Goal: Task Accomplishment & Management: Use online tool/utility

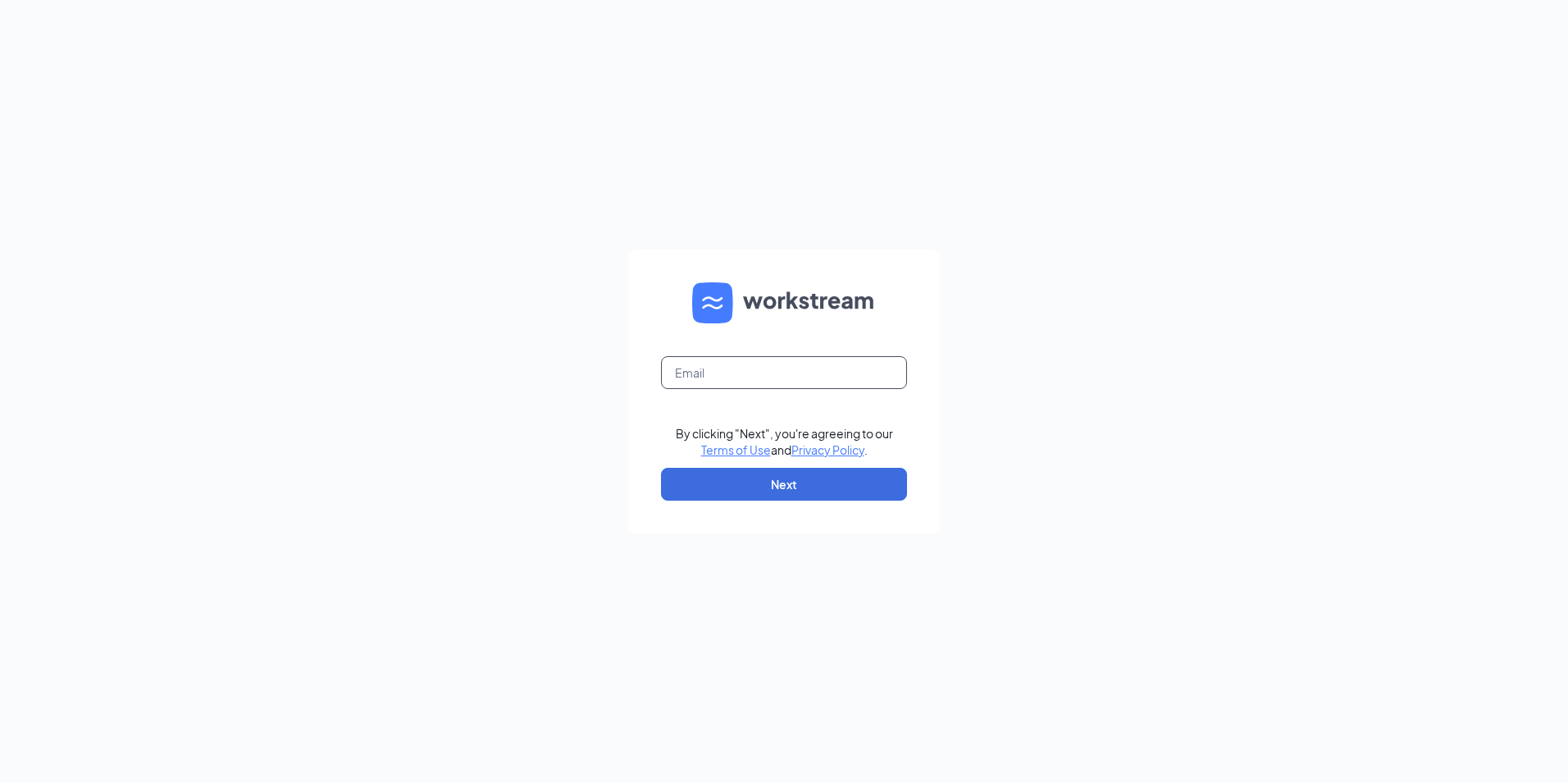
click at [784, 364] on input "text" at bounding box center [784, 373] width 246 height 33
type input "ihop3672@romulusinc.com"
click at [721, 487] on button "Next" at bounding box center [784, 484] width 246 height 33
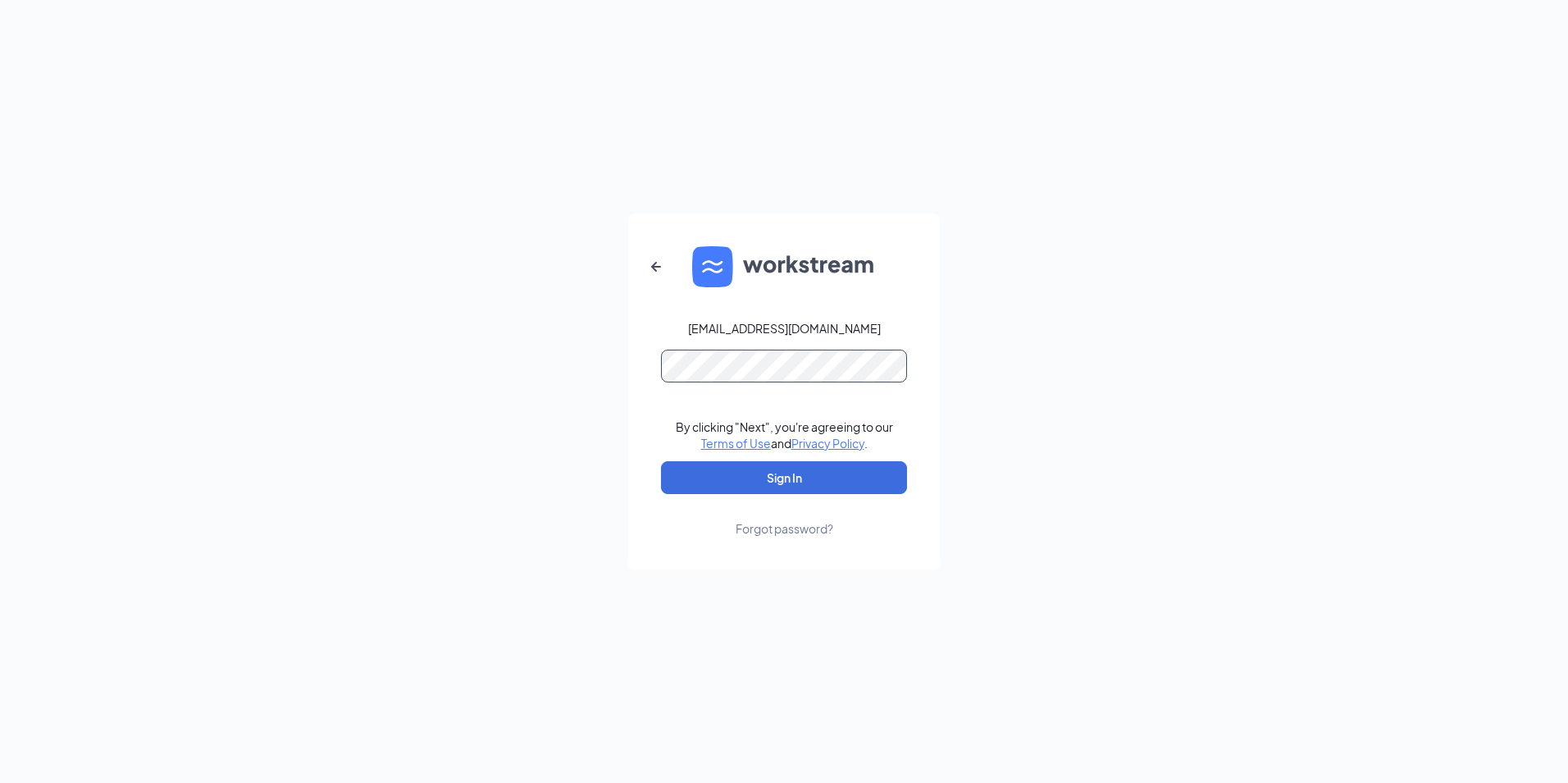
click at [661, 461] on button "Sign In" at bounding box center [784, 478] width 246 height 33
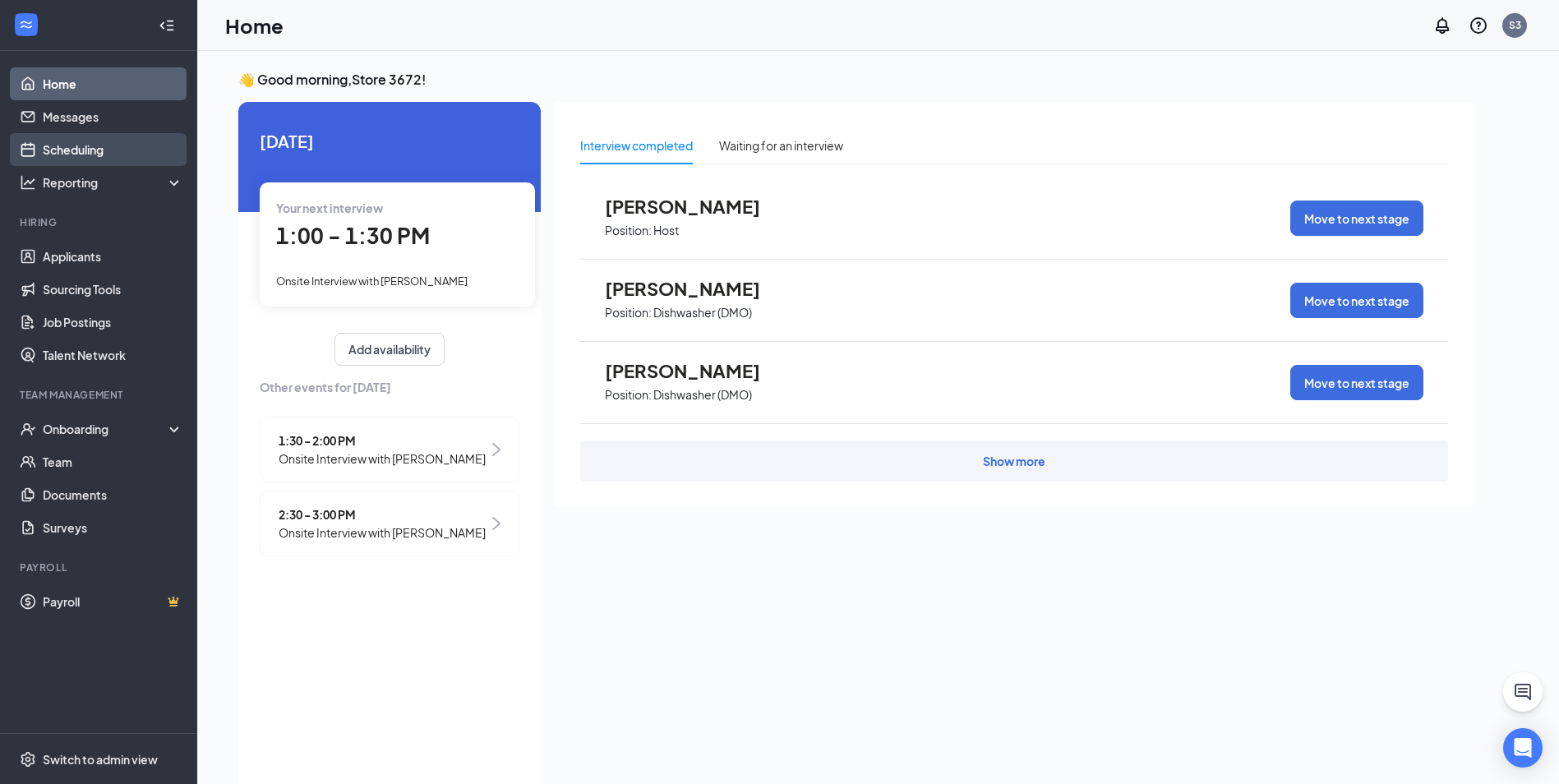
click at [94, 153] on link "Scheduling" at bounding box center [112, 150] width 141 height 33
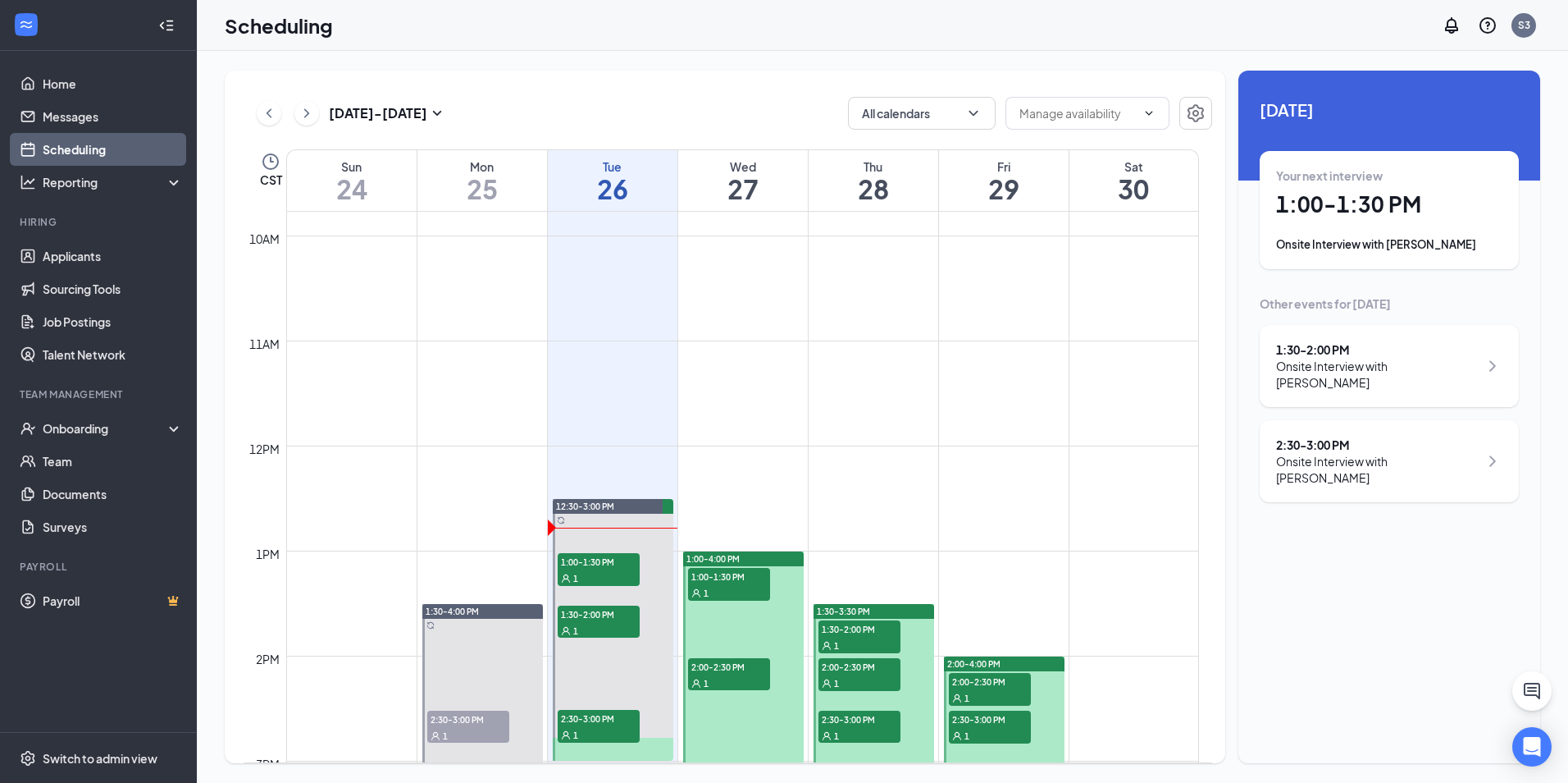
scroll to position [1135, 0]
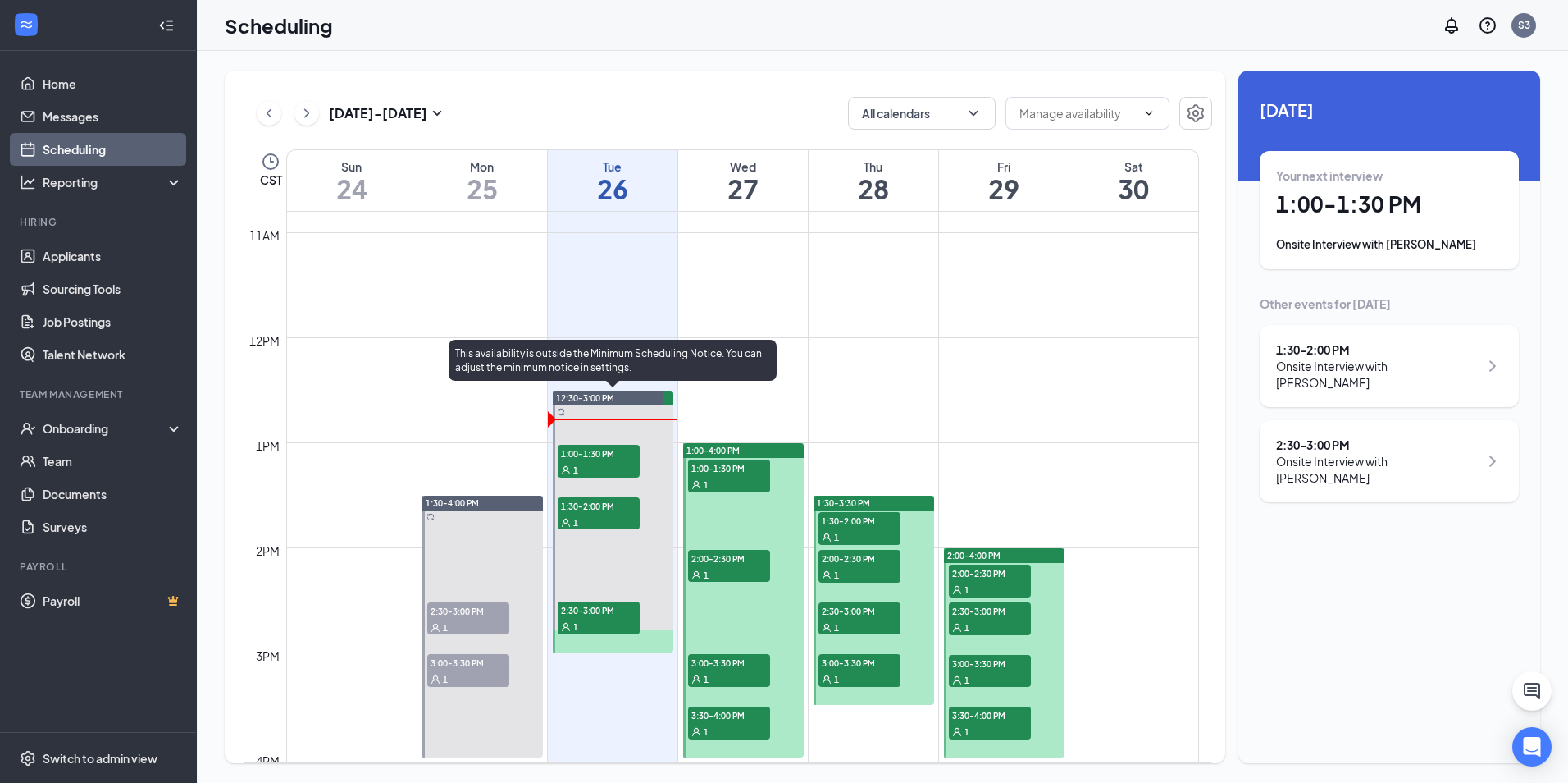
click at [609, 455] on span "1:00-1:30 PM" at bounding box center [599, 453] width 82 height 17
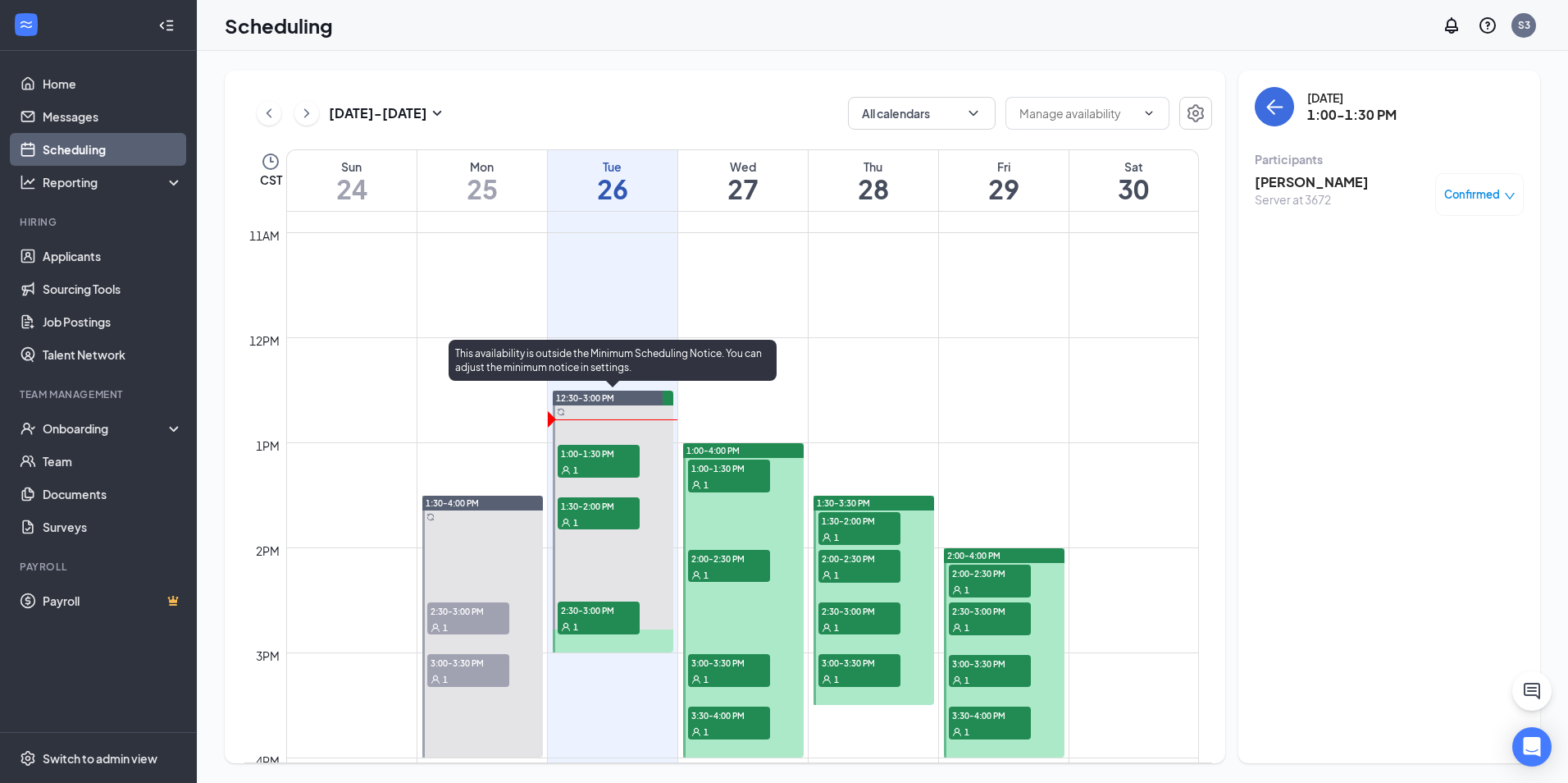
click at [632, 513] on div "1" at bounding box center [599, 522] width 82 height 17
click at [611, 611] on span "2:30-3:00 PM" at bounding box center [599, 610] width 82 height 17
click at [614, 449] on span "1:00-1:30 PM" at bounding box center [599, 453] width 82 height 17
click at [614, 508] on span "1:30-2:00 PM" at bounding box center [599, 506] width 82 height 17
click at [604, 617] on span "2:30-3:00 PM" at bounding box center [599, 610] width 82 height 17
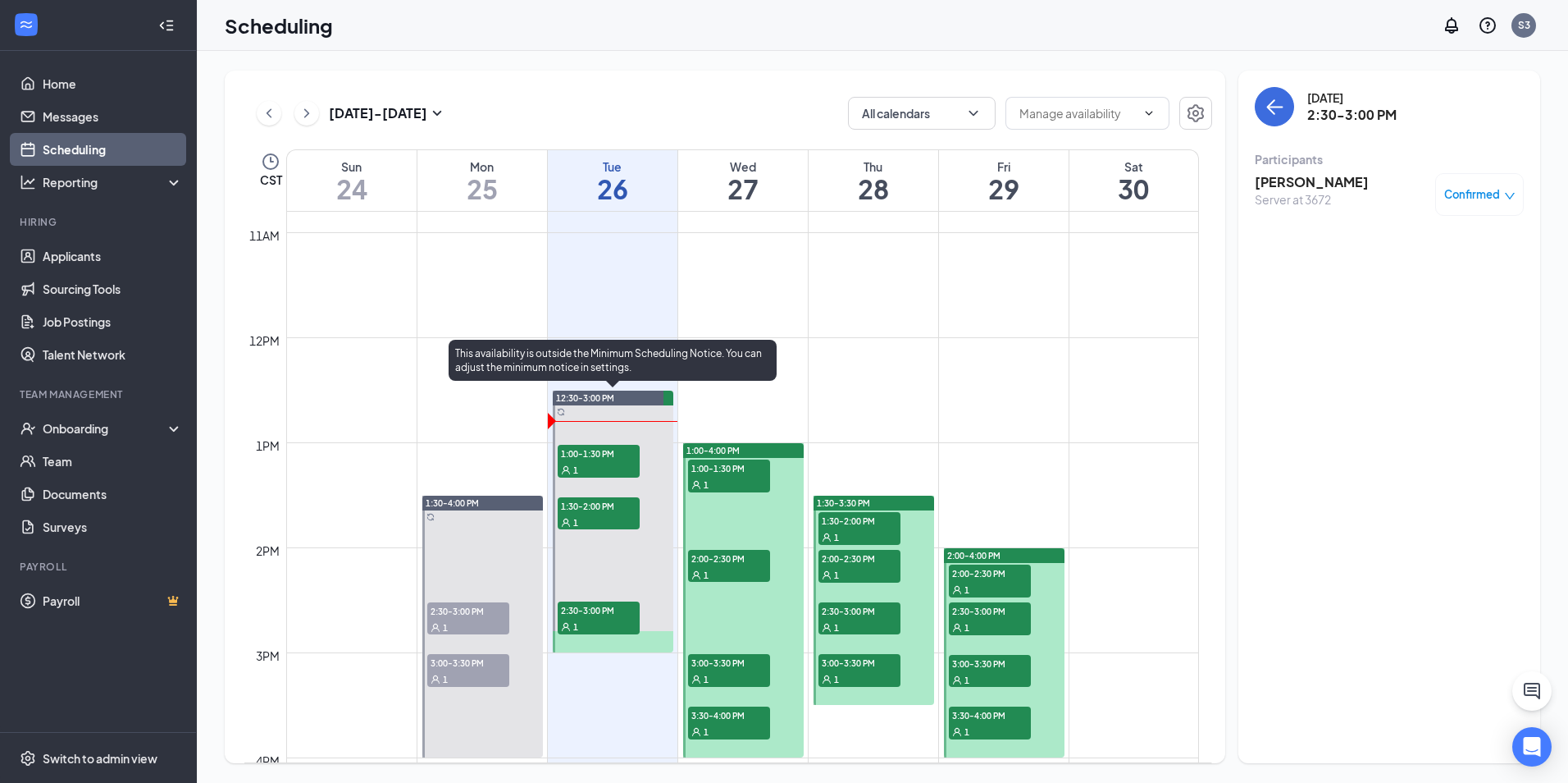
click at [618, 458] on span "1:00-1:30 PM" at bounding box center [599, 453] width 82 height 17
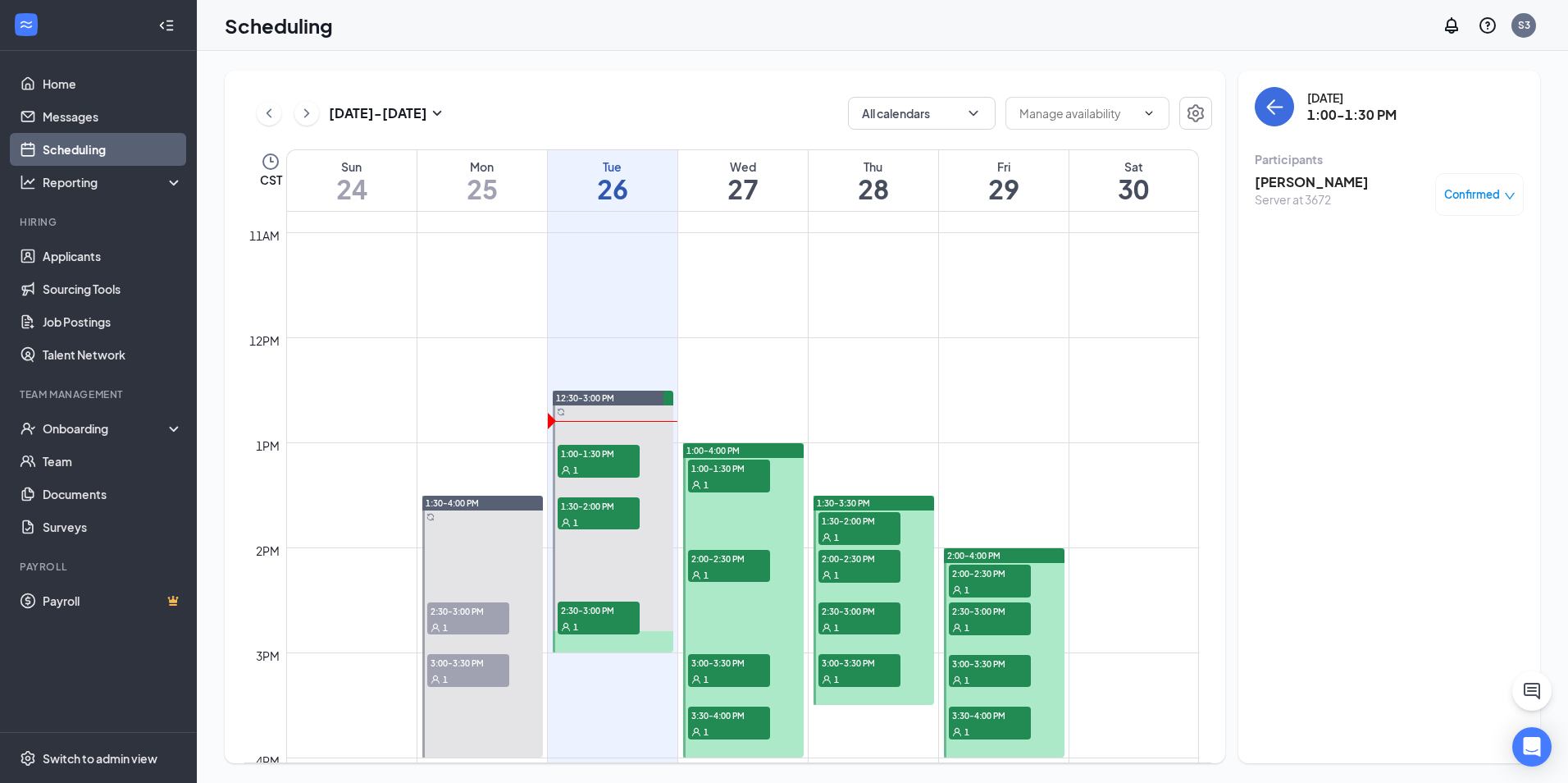
click at [1332, 178] on h3 "[PERSON_NAME]" at bounding box center [1312, 182] width 114 height 18
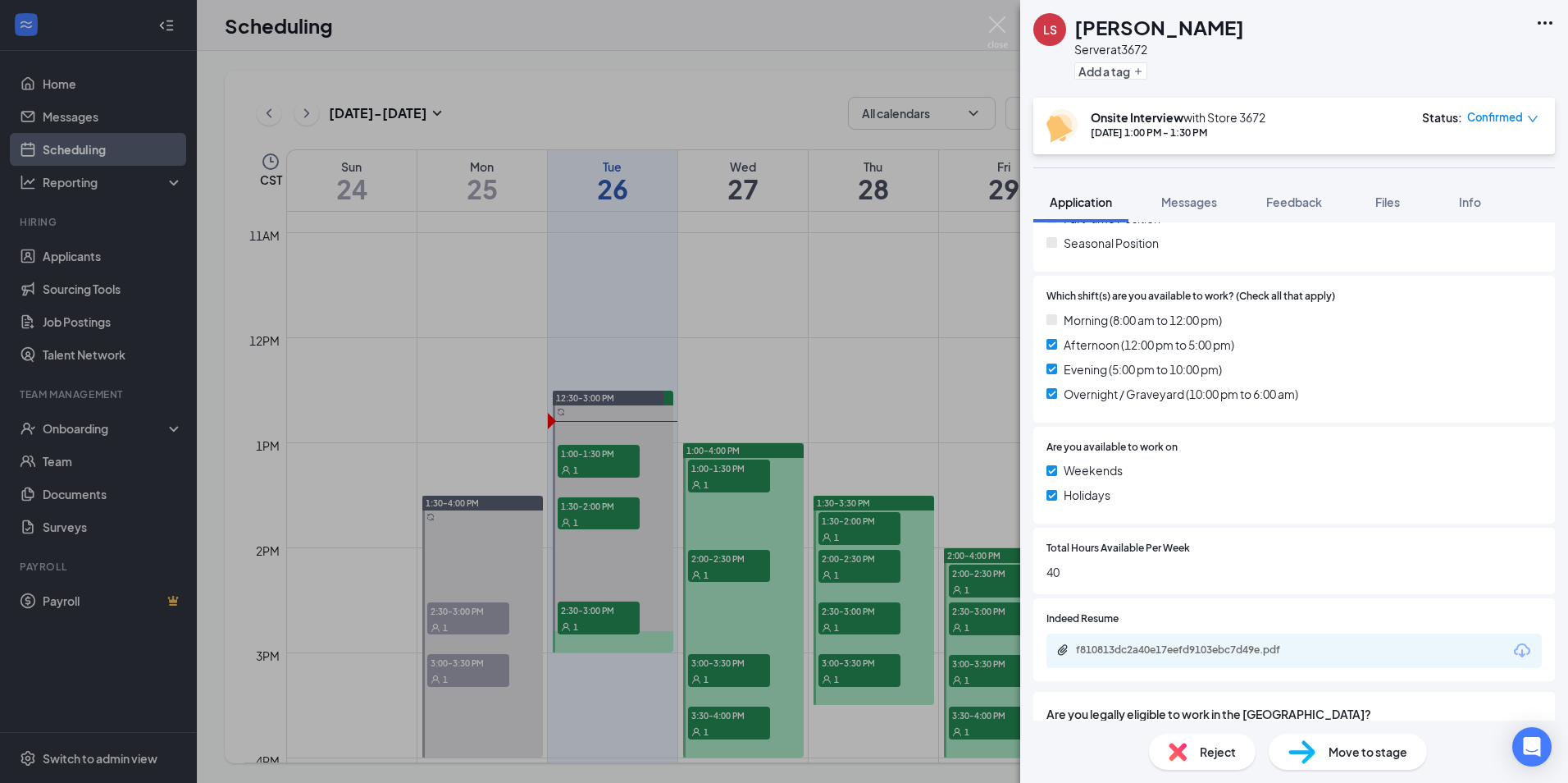
scroll to position [657, 0]
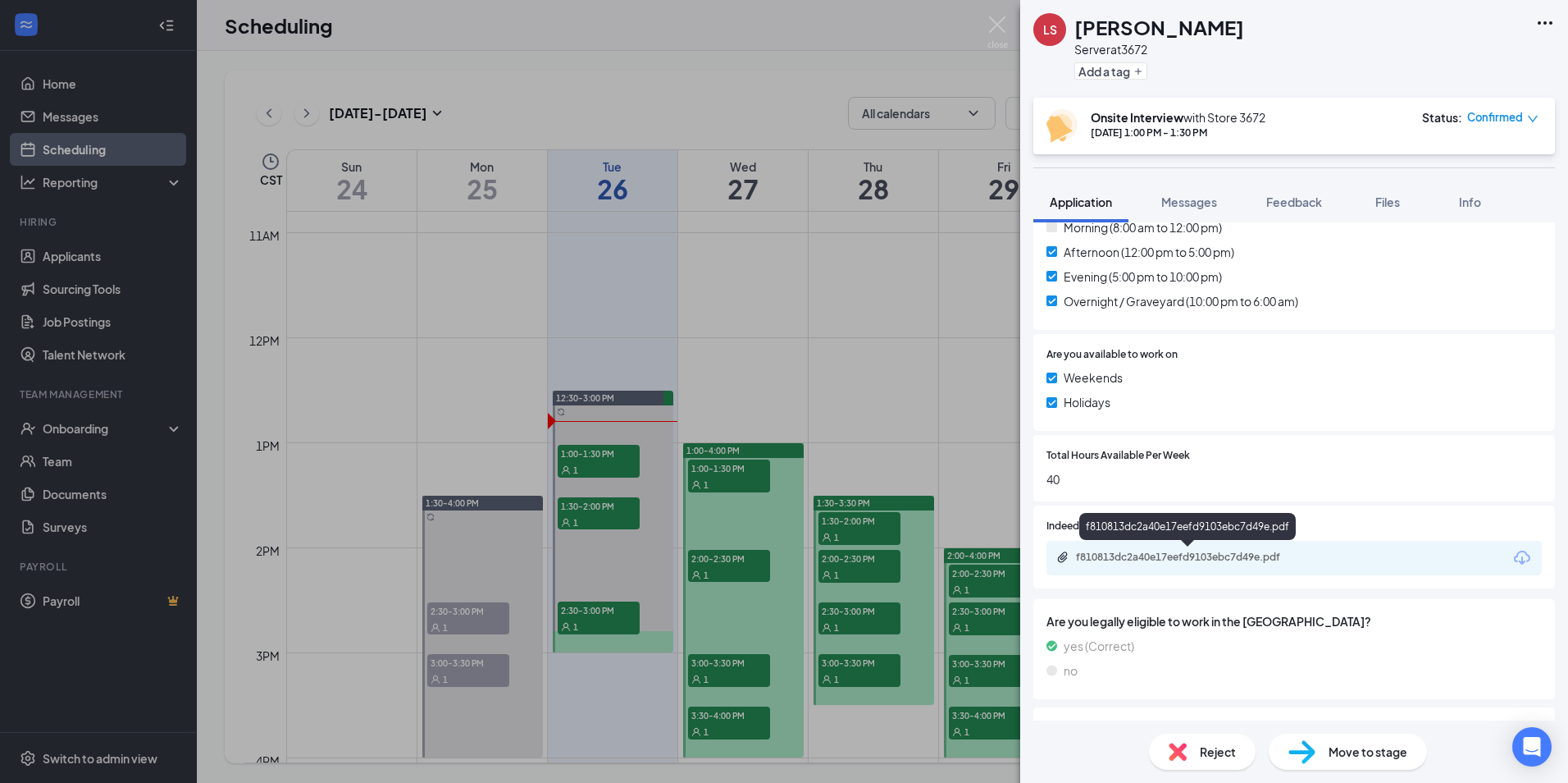
click at [1143, 564] on div "f810813dc2a40e17eefd9103ebc7d49e.pdf" at bounding box center [1189, 558] width 266 height 16
